Goal: Task Accomplishment & Management: Use online tool/utility

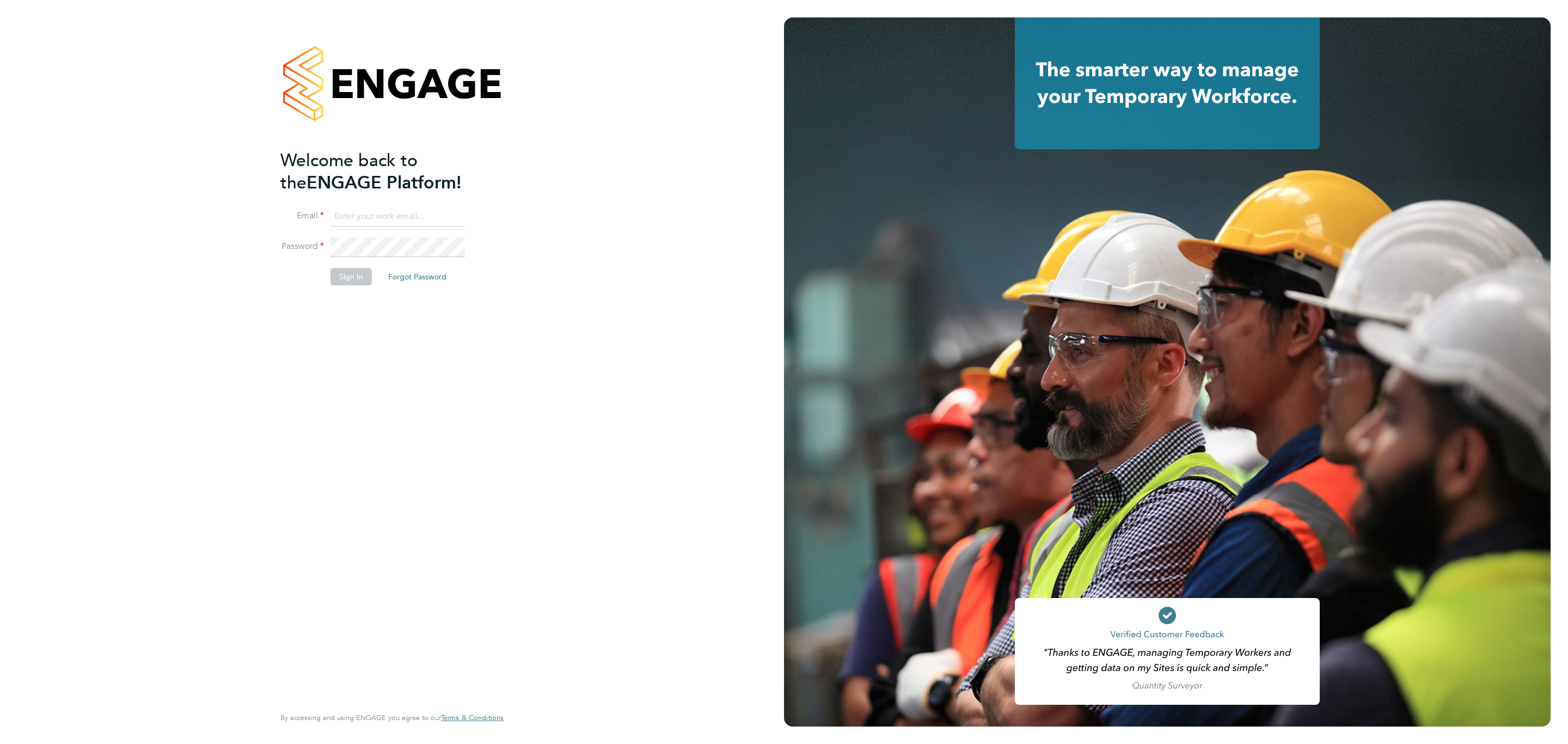
type input "j.crawley@oandb.co.uk"
click at [363, 275] on button "Sign In" at bounding box center [351, 276] width 42 height 17
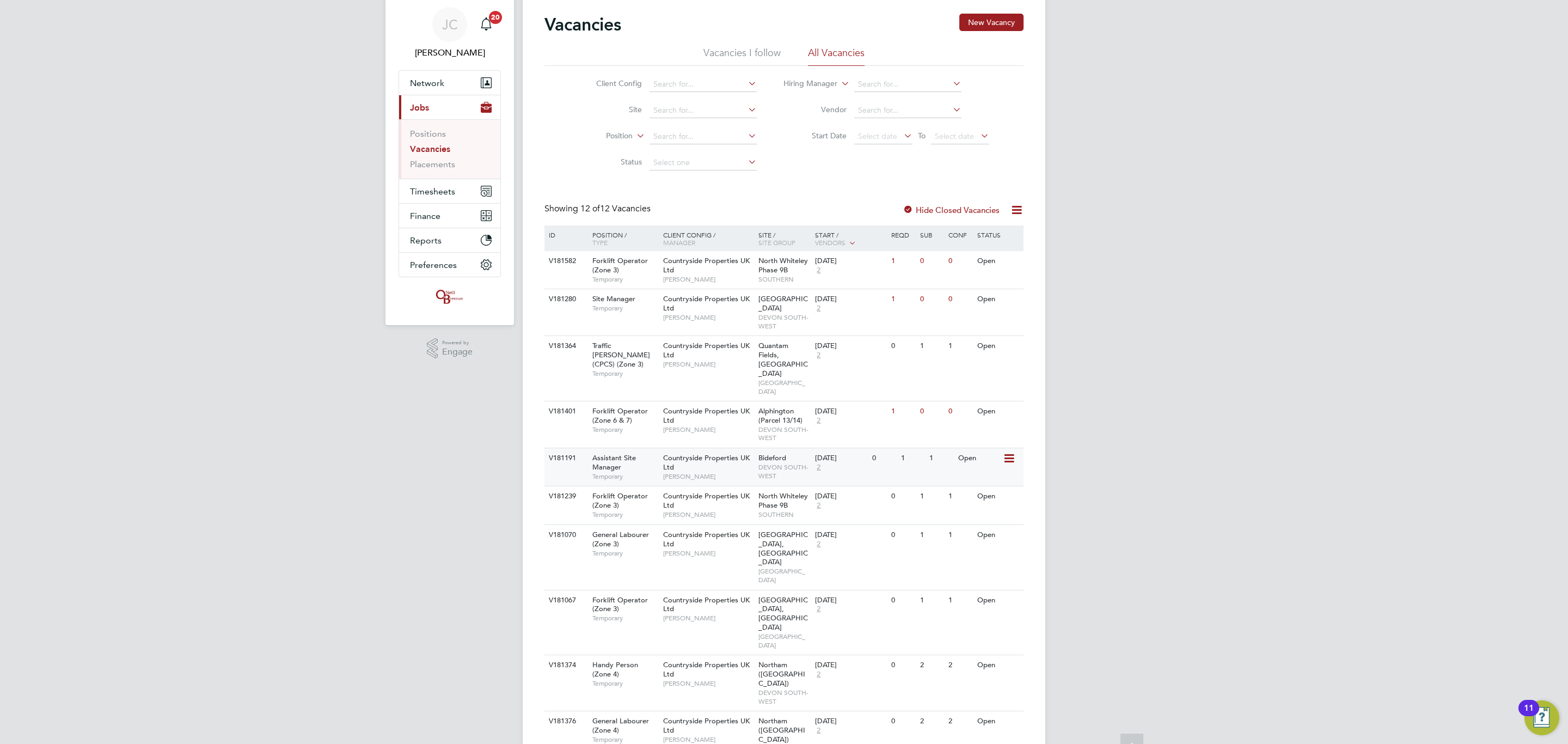
scroll to position [5, 0]
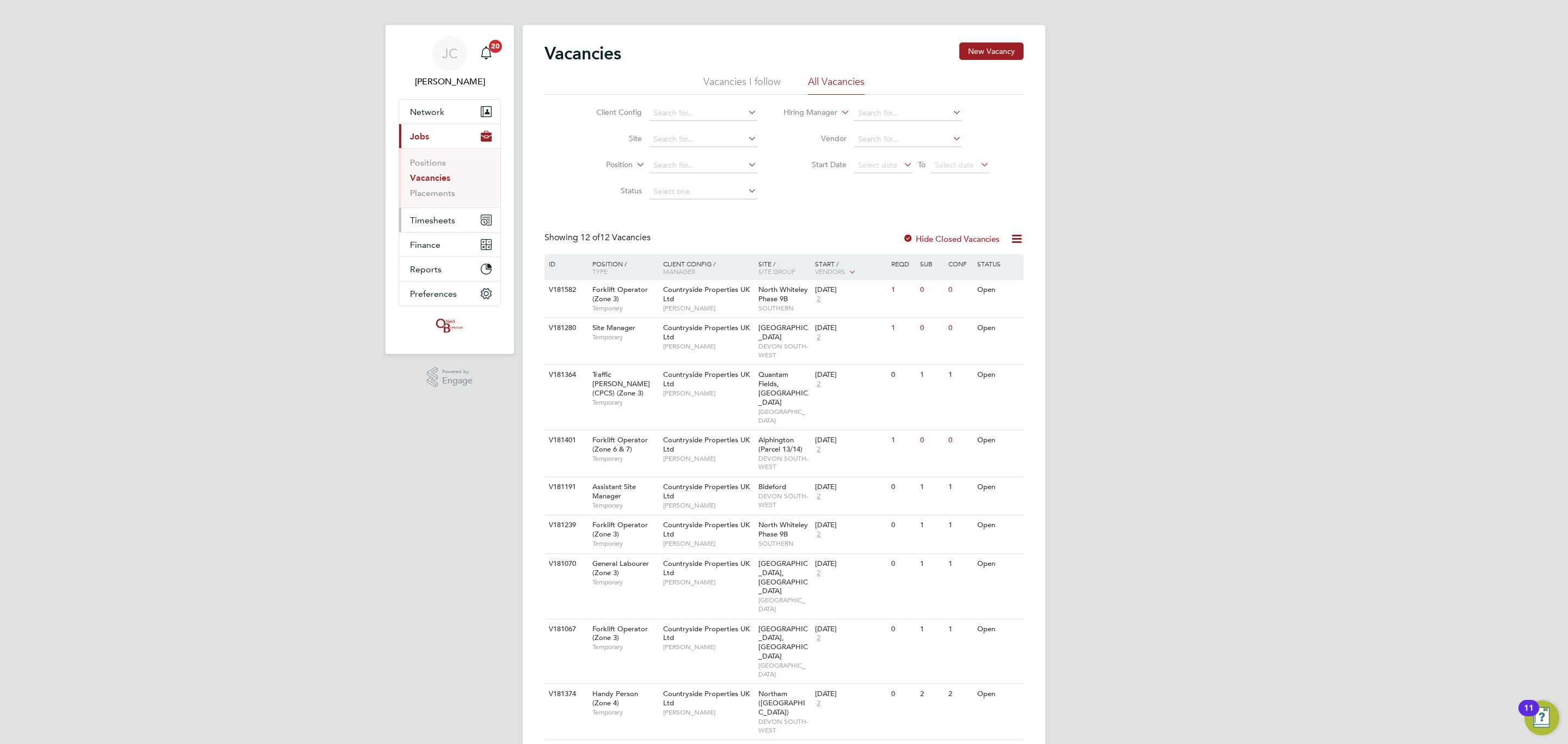
click at [453, 220] on span "Timesheets" at bounding box center [433, 220] width 45 height 10
drag, startPoint x: 446, startPoint y: 175, endPoint x: 446, endPoint y: 185, distance: 10.0
click at [446, 183] on ul "Timesheets Expenses" at bounding box center [450, 194] width 101 height 44
click at [446, 186] on link "Timesheets" at bounding box center [433, 187] width 45 height 10
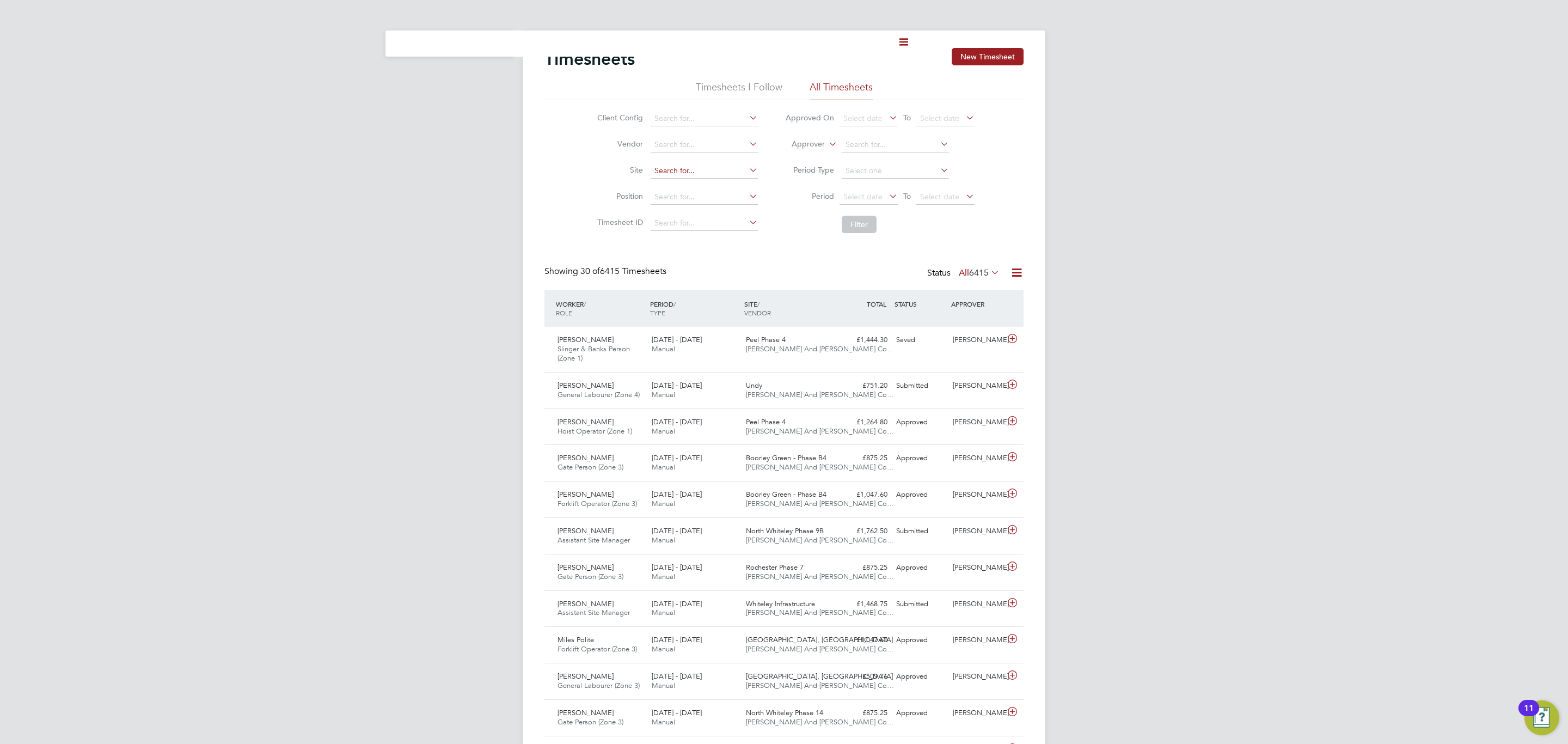
click at [672, 170] on input at bounding box center [704, 171] width 107 height 15
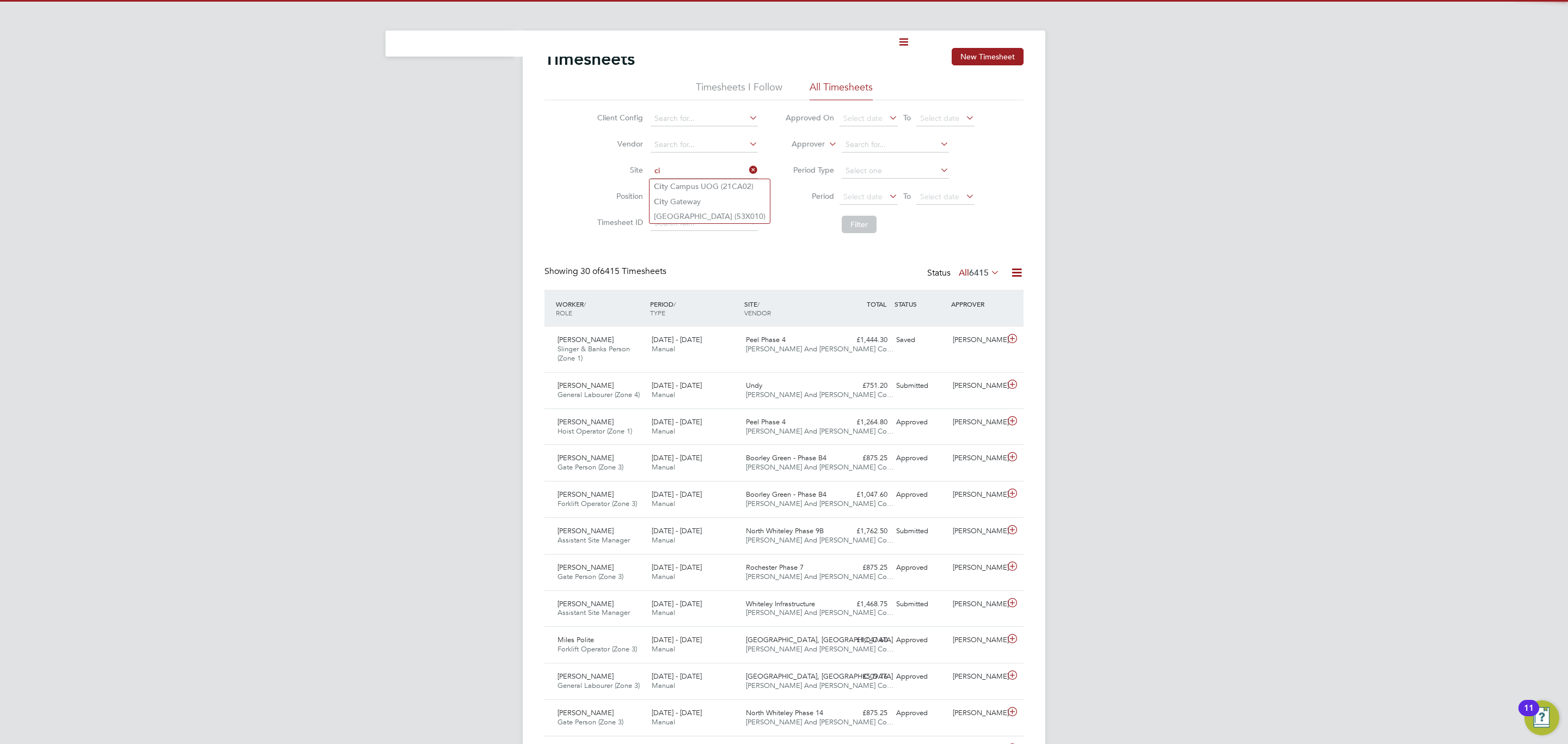
type input "c"
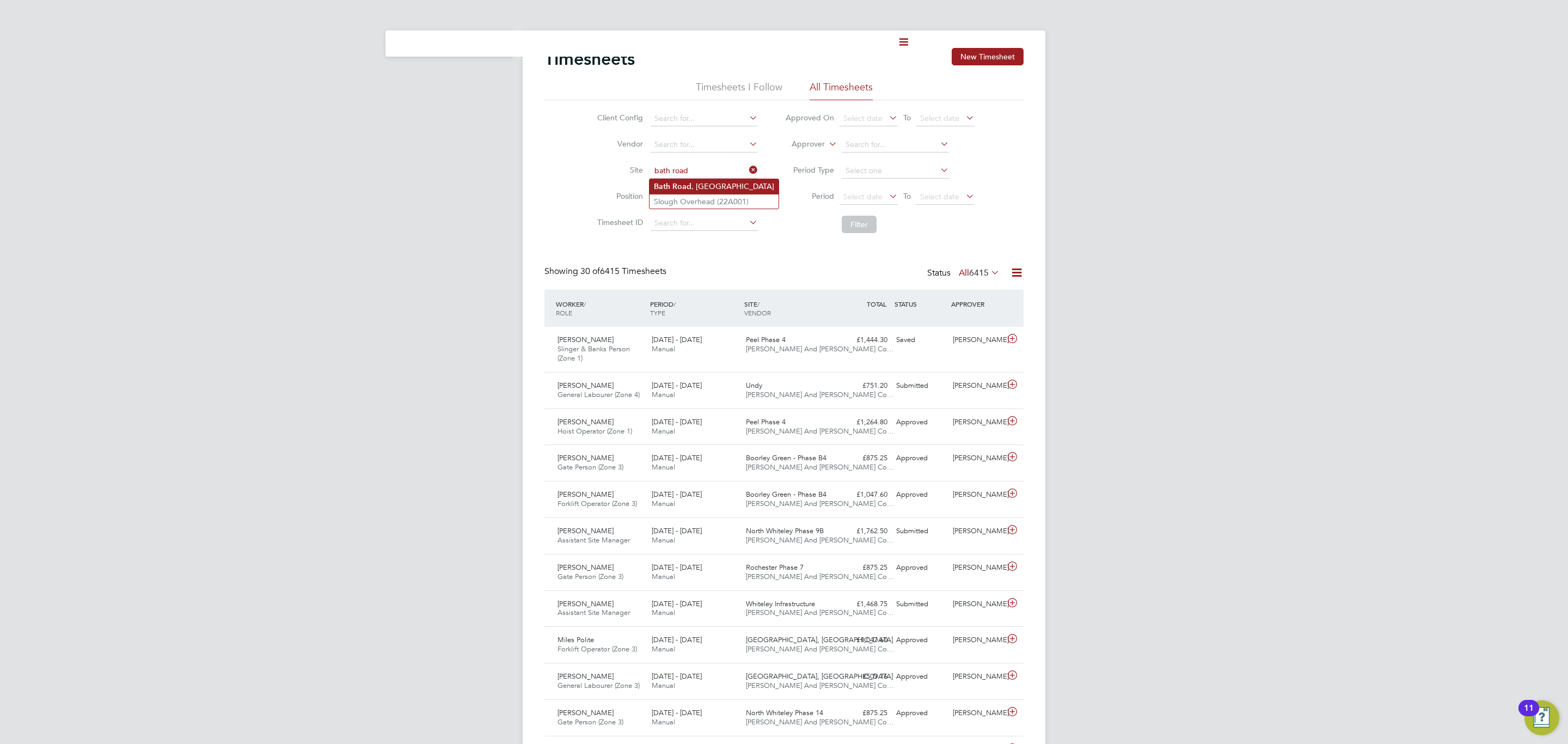
click at [673, 187] on b "Road" at bounding box center [682, 187] width 19 height 10
type input "[GEOGRAPHIC_DATA]"
click at [870, 227] on button "Filter" at bounding box center [859, 224] width 35 height 17
